Goal: Book appointment/travel/reservation

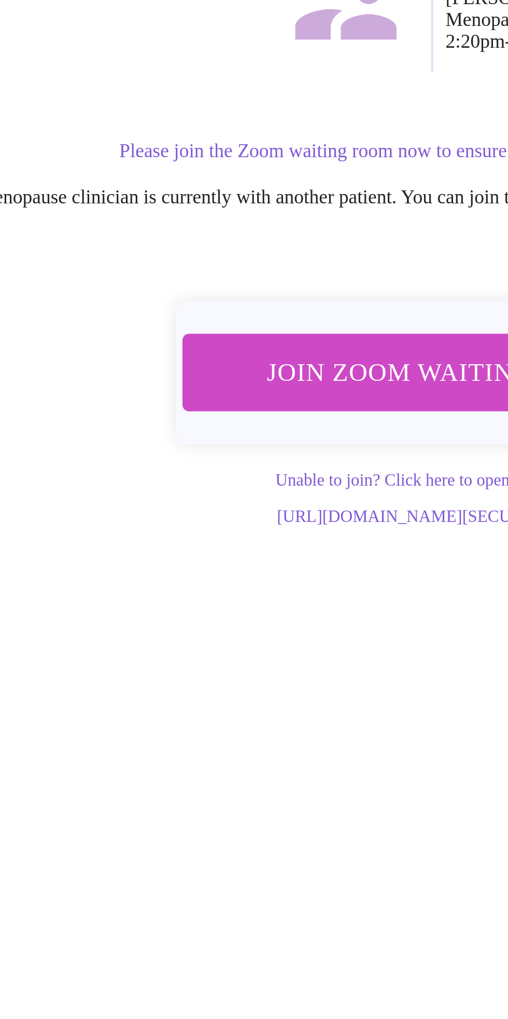
click at [198, 345] on span "Join Zoom Waiting Room" at bounding box center [259, 345] width 195 height 19
click at [226, 336] on span "Join Zoom Waiting Room" at bounding box center [259, 345] width 195 height 19
